Goal: Find specific page/section: Find specific page/section

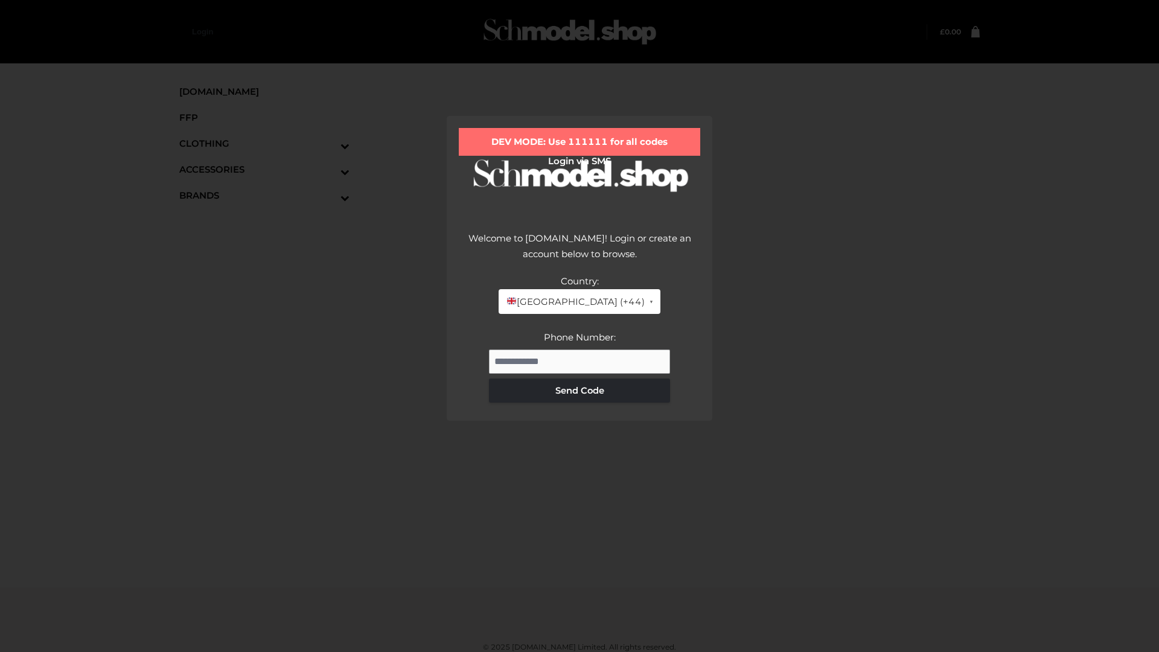
scroll to position [7, 0]
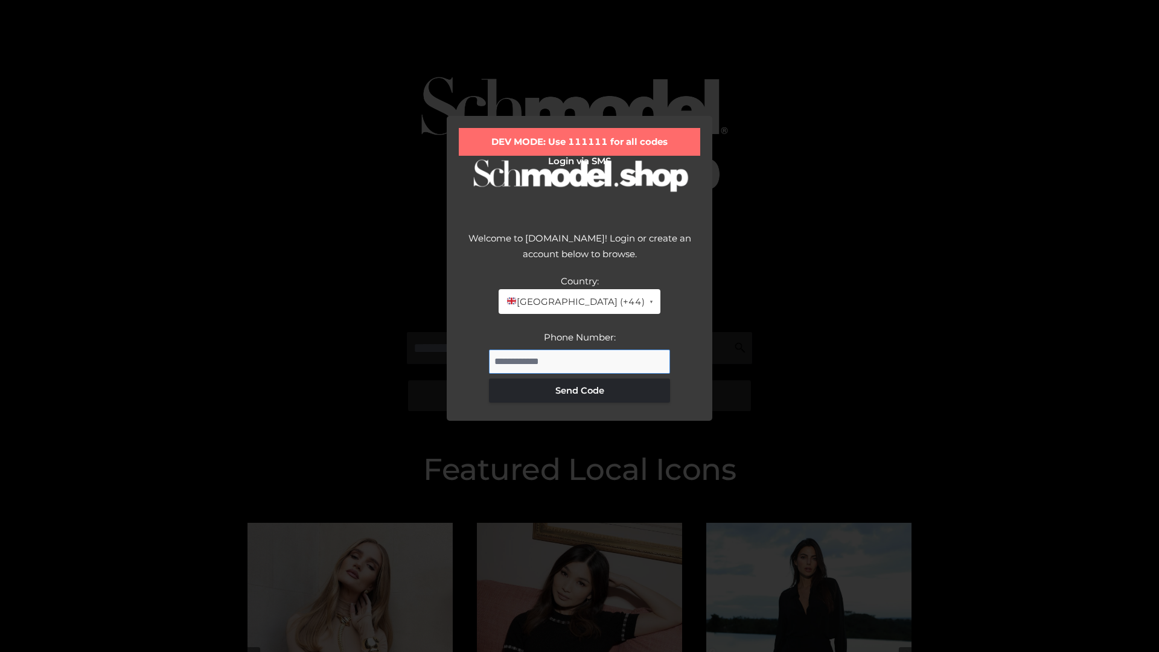
click at [580, 361] on input "Phone Number:" at bounding box center [579, 362] width 181 height 24
type input "**********"
click at [580, 390] on button "Send Code" at bounding box center [579, 390] width 181 height 24
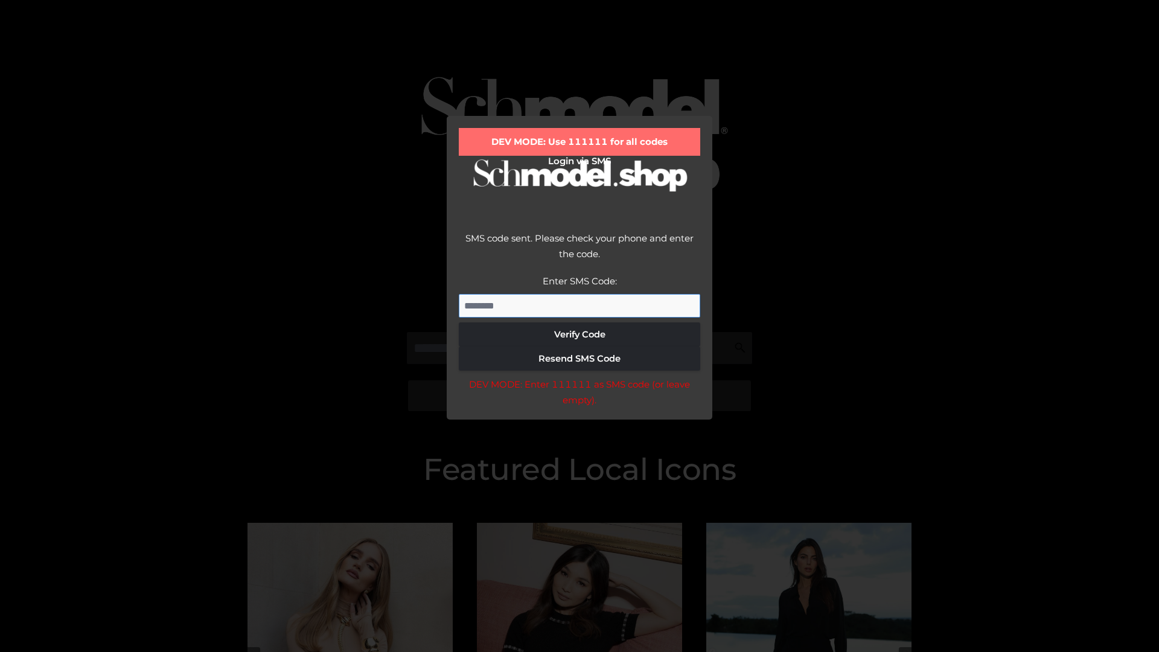
click at [580, 305] on input "Enter SMS Code:" at bounding box center [579, 306] width 241 height 24
type input "******"
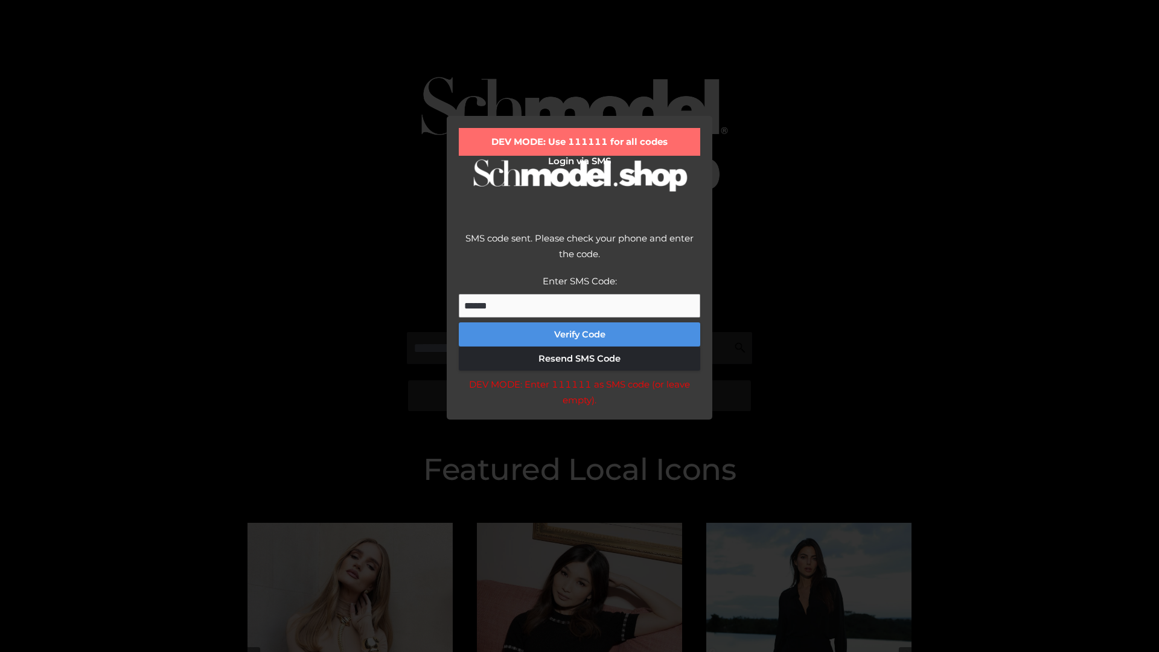
click at [580, 334] on button "Verify Code" at bounding box center [579, 334] width 241 height 24
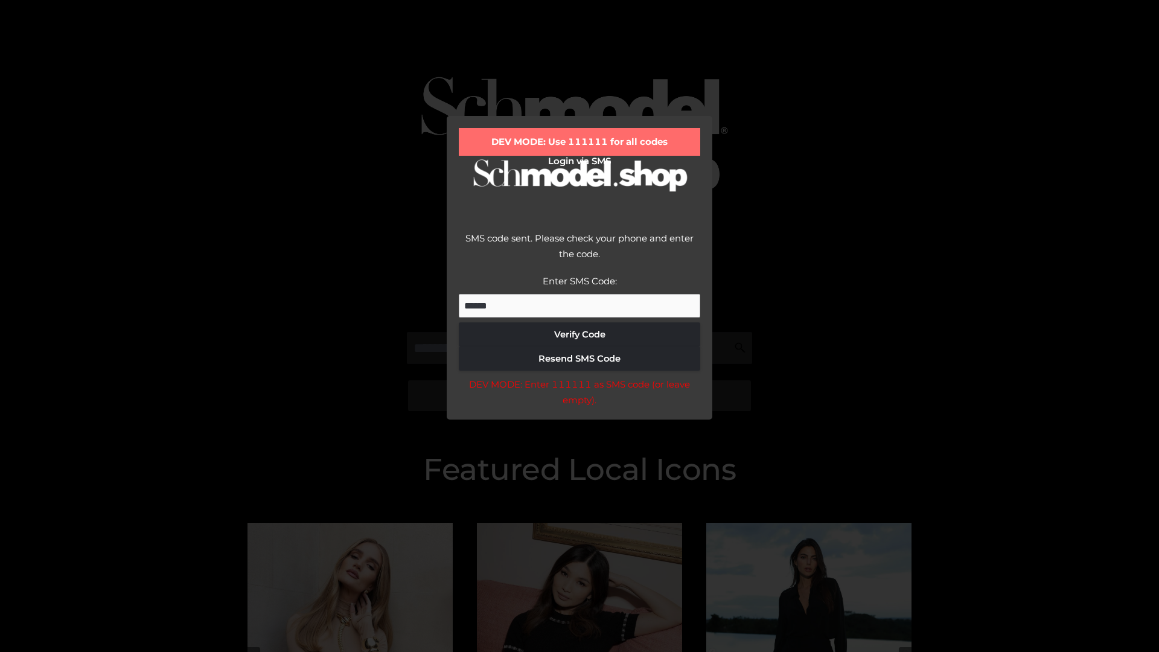
click at [579, 395] on div "DEV MODE: Enter 111111 as SMS code (or leave empty)." at bounding box center [579, 392] width 241 height 31
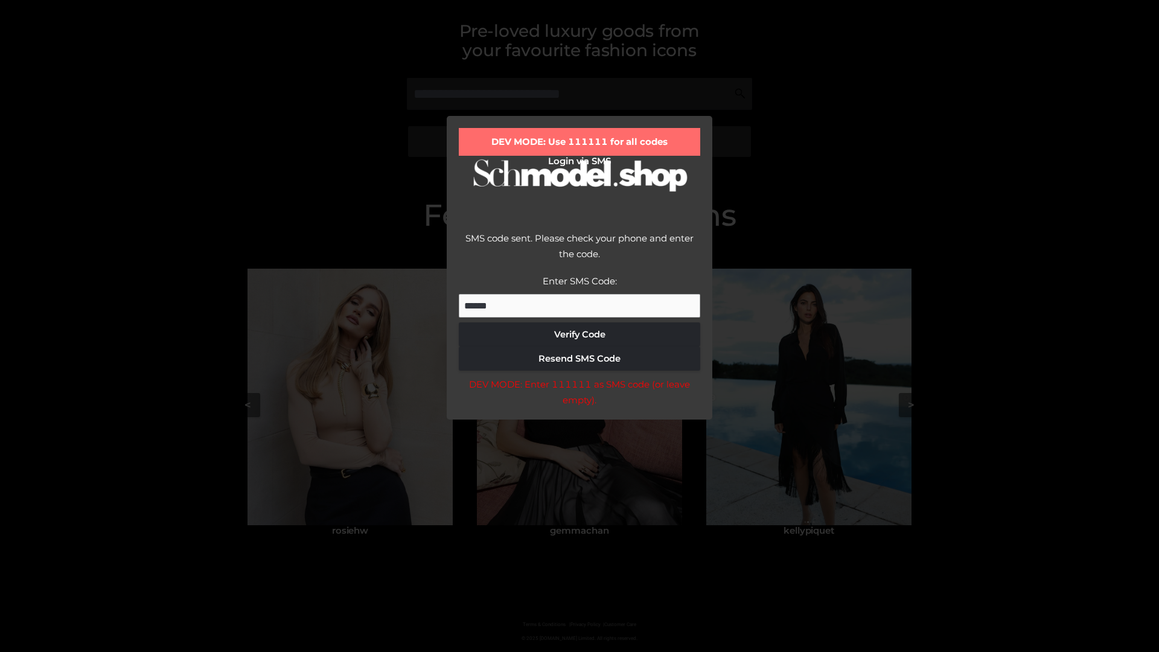
scroll to position [257, 0]
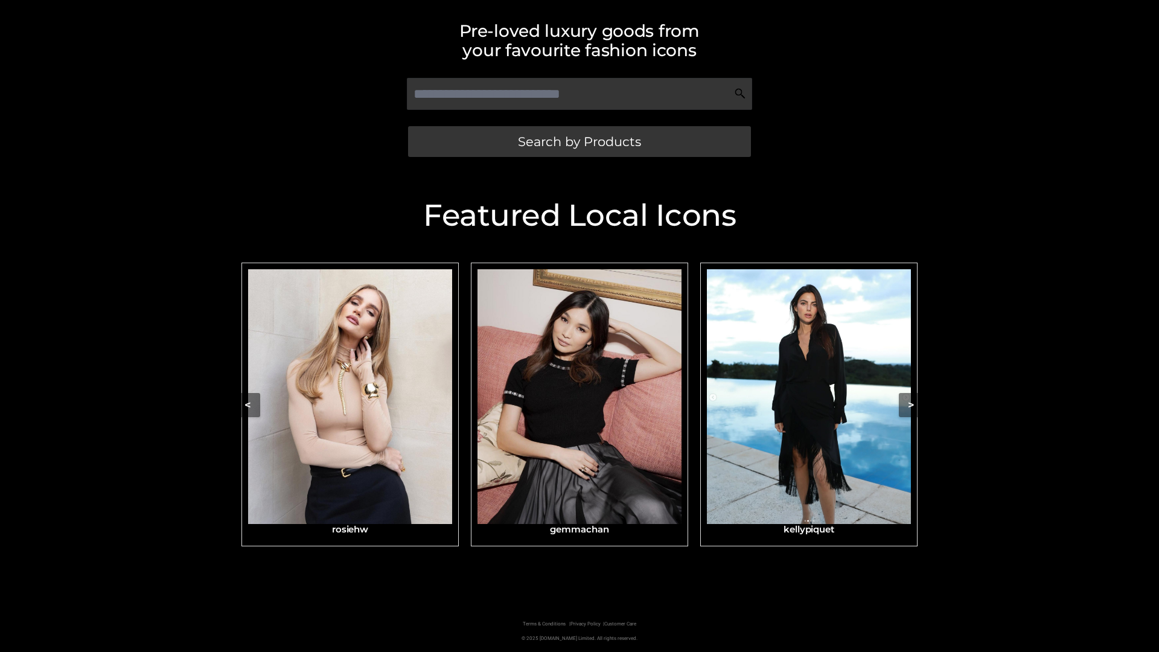
scroll to position [257, 0]
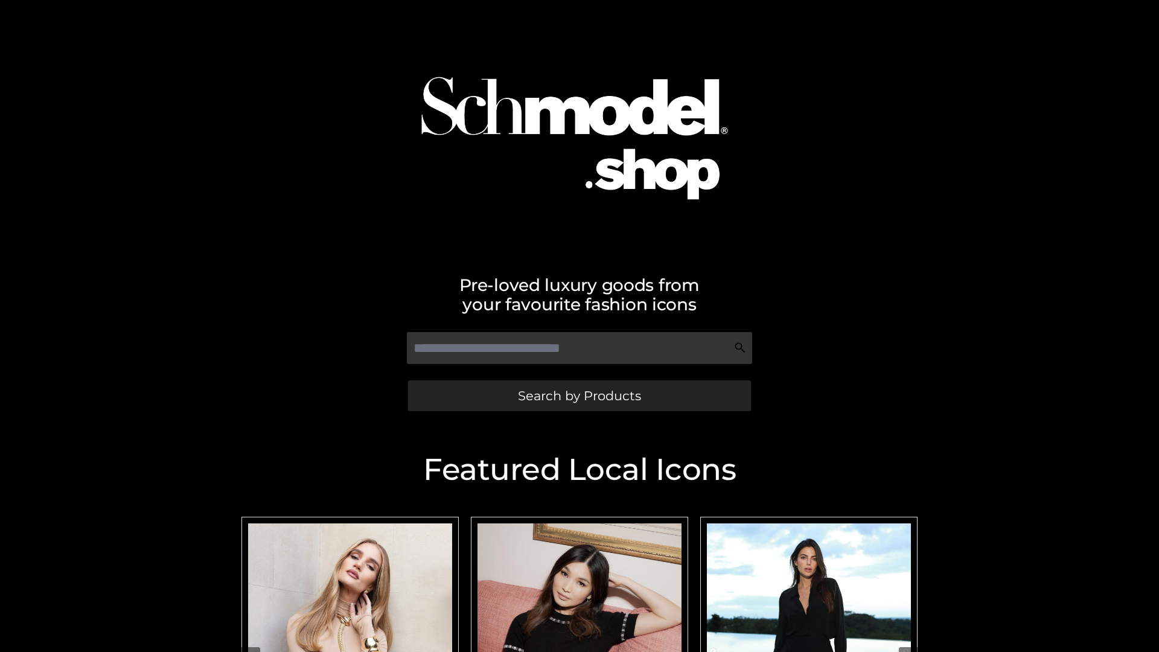
click at [579, 395] on span "Search by Products" at bounding box center [579, 395] width 123 height 13
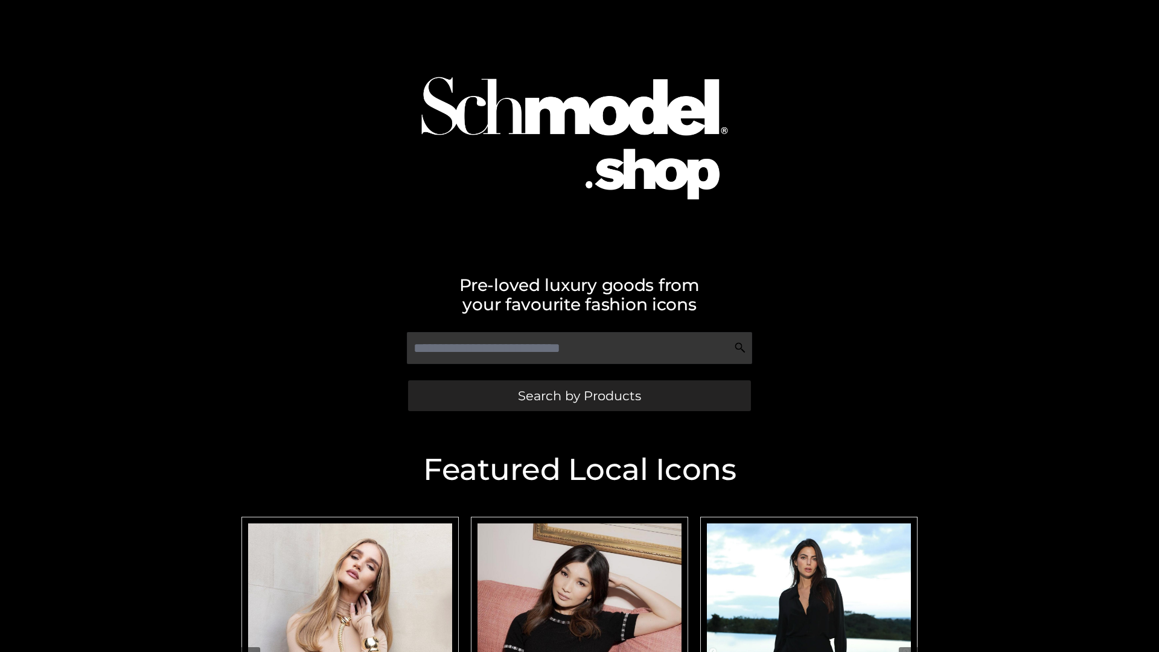
click at [579, 395] on span "Search by Products" at bounding box center [579, 395] width 123 height 13
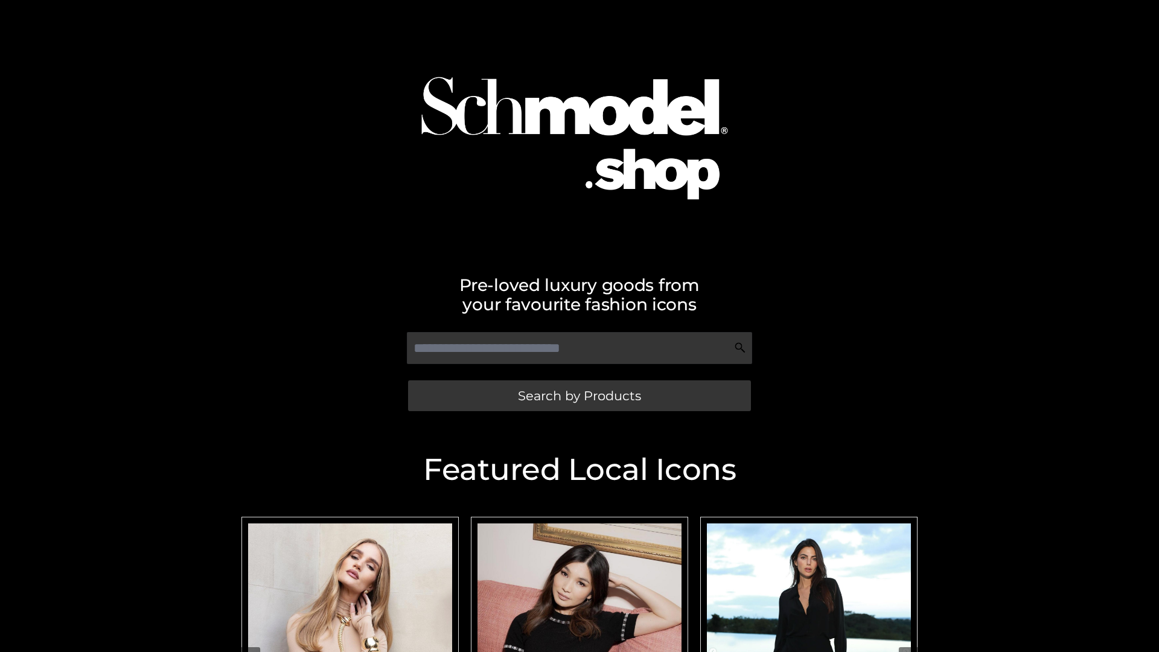
click at [579, 395] on span "Search by Products" at bounding box center [579, 395] width 123 height 13
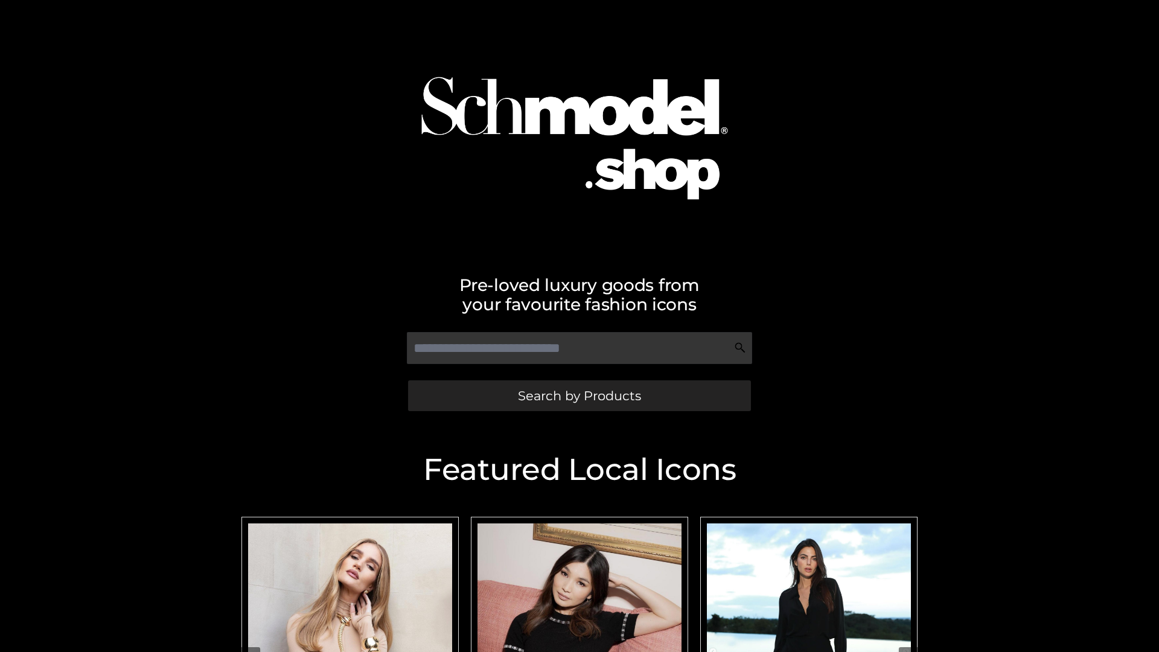
click at [579, 395] on span "Search by Products" at bounding box center [579, 395] width 123 height 13
